Goal: Task Accomplishment & Management: Manage account settings

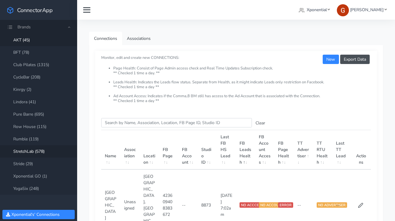
click at [27, 151] on link "StretchLab (578)" at bounding box center [38, 151] width 77 height 12
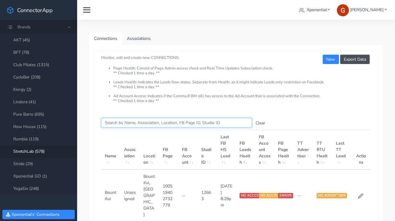
click at [114, 125] on input "Search this table" at bounding box center [176, 122] width 151 height 9
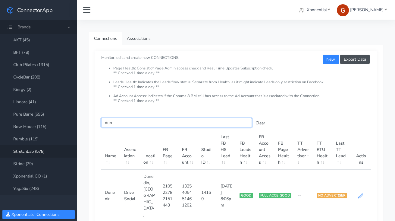
type input "dun"
click at [362, 193] on icon at bounding box center [361, 195] width 5 height 5
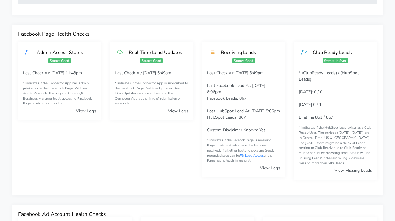
scroll to position [29, 0]
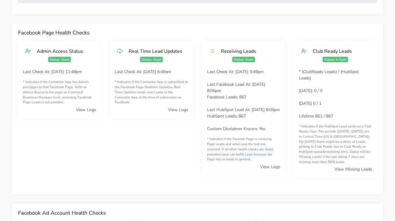
click at [343, 168] on link "View Missing Leads" at bounding box center [354, 169] width 38 height 6
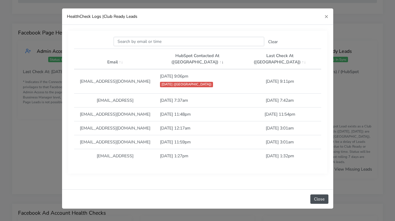
click at [209, 82] on span "Yesterday (CT)" at bounding box center [186, 84] width 53 height 5
click at [324, 18] on button "×" at bounding box center [327, 16] width 14 height 16
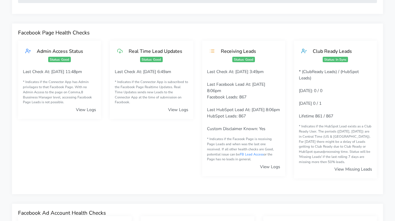
click at [342, 169] on link "View Missing Leads" at bounding box center [354, 169] width 38 height 6
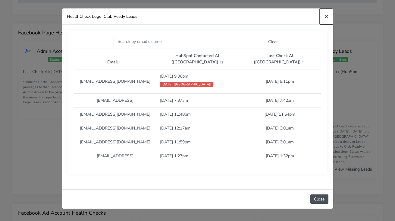
click at [327, 18] on span "×" at bounding box center [327, 16] width 4 height 8
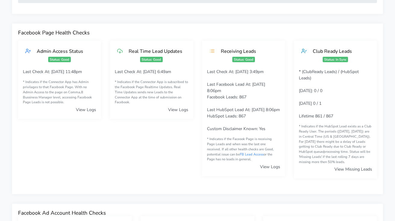
scroll to position [0, 0]
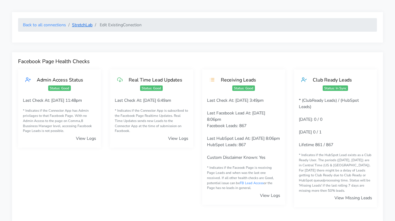
click at [81, 24] on link "StretchLab" at bounding box center [82, 25] width 21 height 6
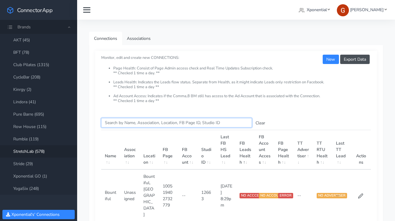
click at [138, 123] on input "Search this table" at bounding box center [176, 122] width 151 height 9
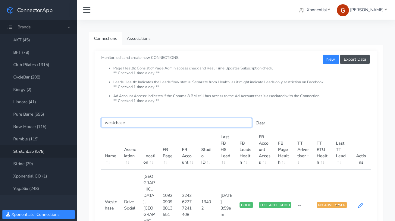
type input "westchase"
click at [361, 203] on icon at bounding box center [361, 205] width 5 height 5
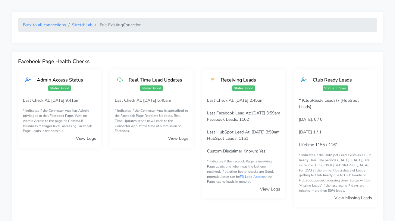
click at [343, 197] on link "View Missing Leads" at bounding box center [354, 198] width 38 height 6
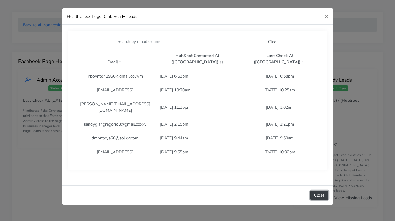
click at [316, 190] on button "Close" at bounding box center [320, 194] width 18 height 9
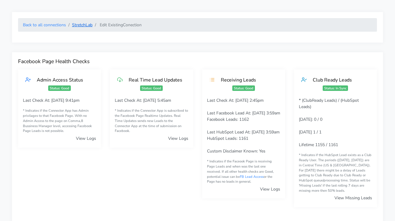
click at [82, 26] on link "StretchLab" at bounding box center [82, 25] width 21 height 6
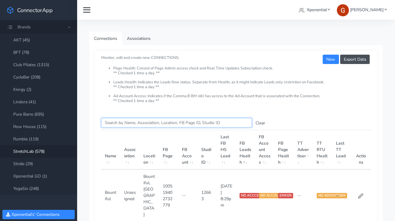
click at [140, 122] on input "Search this table" at bounding box center [176, 122] width 151 height 9
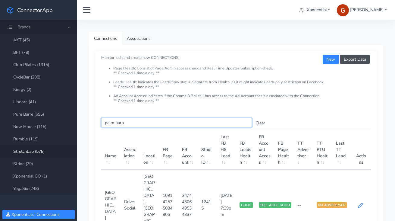
type input "palm harb"
click at [360, 202] on icon at bounding box center [360, 204] width 5 height 5
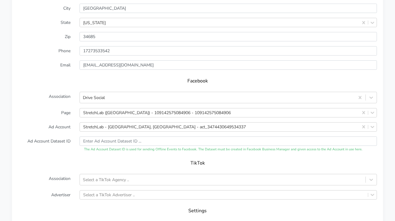
scroll to position [629, 0]
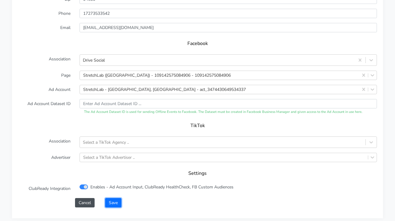
click at [110, 207] on button "Save" at bounding box center [113, 202] width 16 height 9
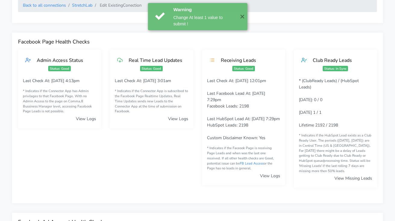
scroll to position [0, 0]
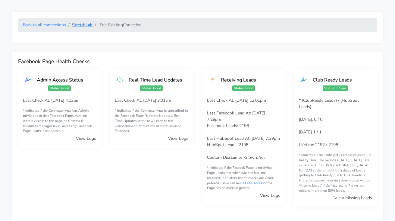
click at [79, 25] on link "StretchLab" at bounding box center [82, 25] width 21 height 6
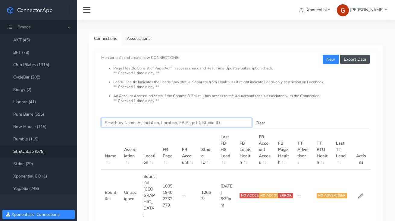
click at [146, 124] on input "Search this table" at bounding box center [176, 122] width 151 height 9
click at [131, 122] on input "Search this table" at bounding box center [176, 122] width 151 height 9
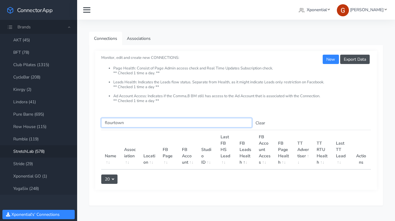
type input "flourtown"
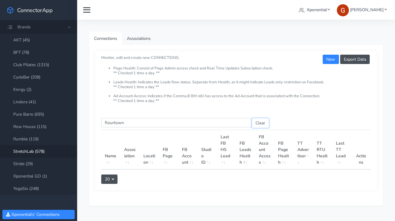
click at [261, 123] on button "Clear" at bounding box center [260, 122] width 17 height 9
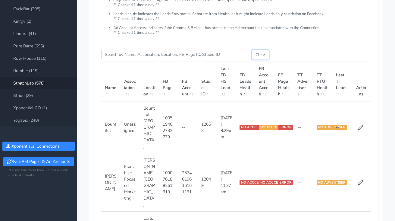
scroll to position [117, 0]
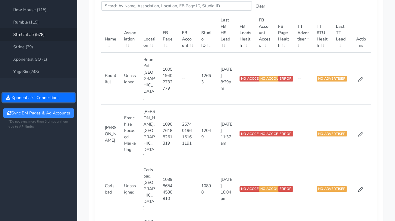
click at [31, 97] on button "Xponential 's' Connections" at bounding box center [38, 97] width 72 height 9
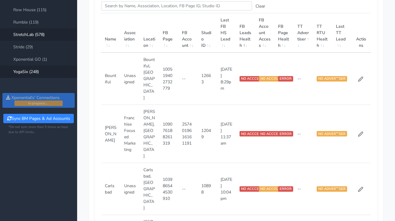
scroll to position [101, 0]
